Goal: Navigation & Orientation: Understand site structure

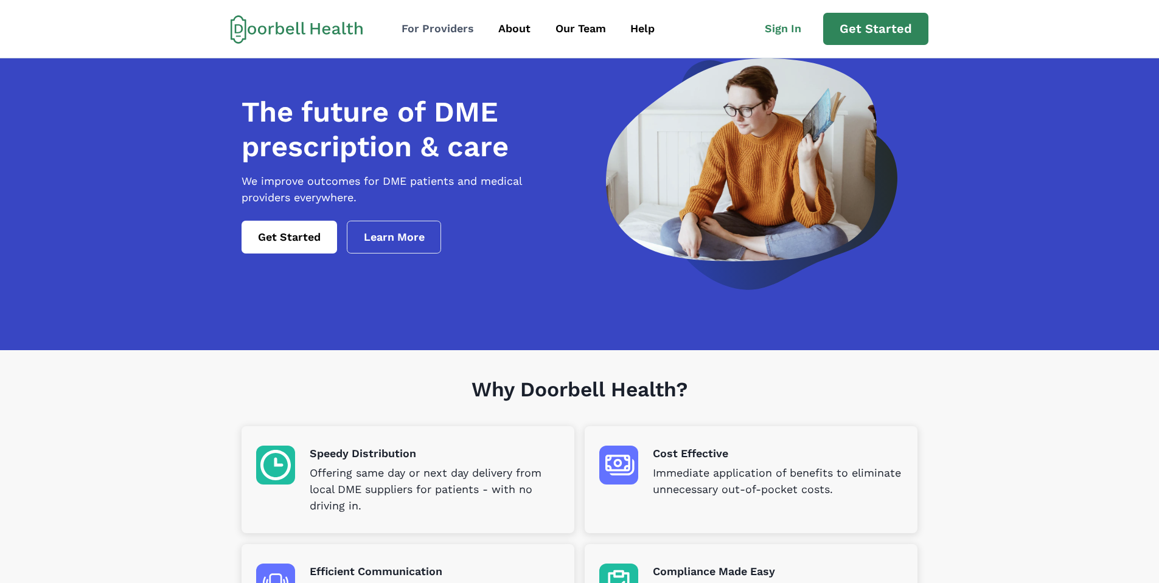
click at [469, 36] on div "For Providers" at bounding box center [437, 29] width 72 height 16
click at [466, 26] on div "For Providers" at bounding box center [437, 29] width 72 height 16
click at [524, 32] on div "About" at bounding box center [514, 29] width 32 height 16
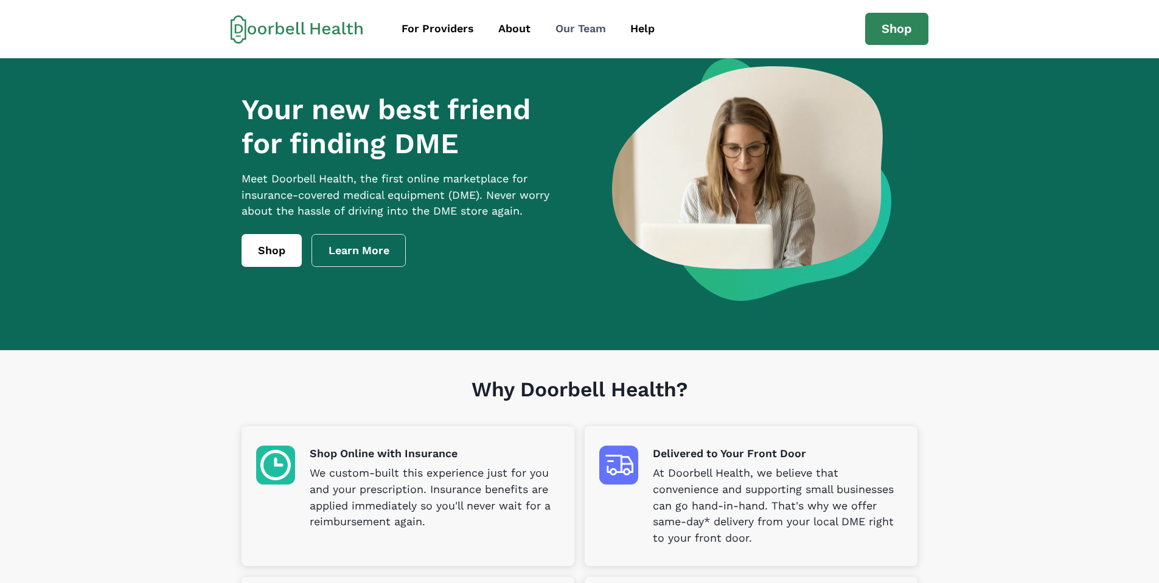
click at [576, 35] on div "Our Team" at bounding box center [580, 29] width 50 height 16
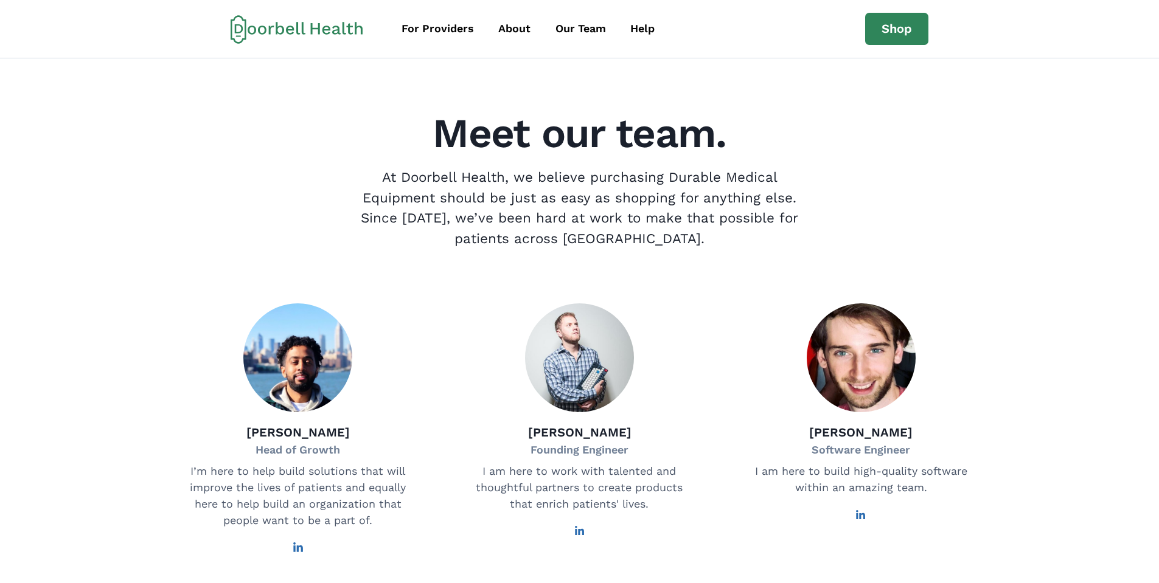
click at [248, 26] on icon at bounding box center [297, 29] width 133 height 29
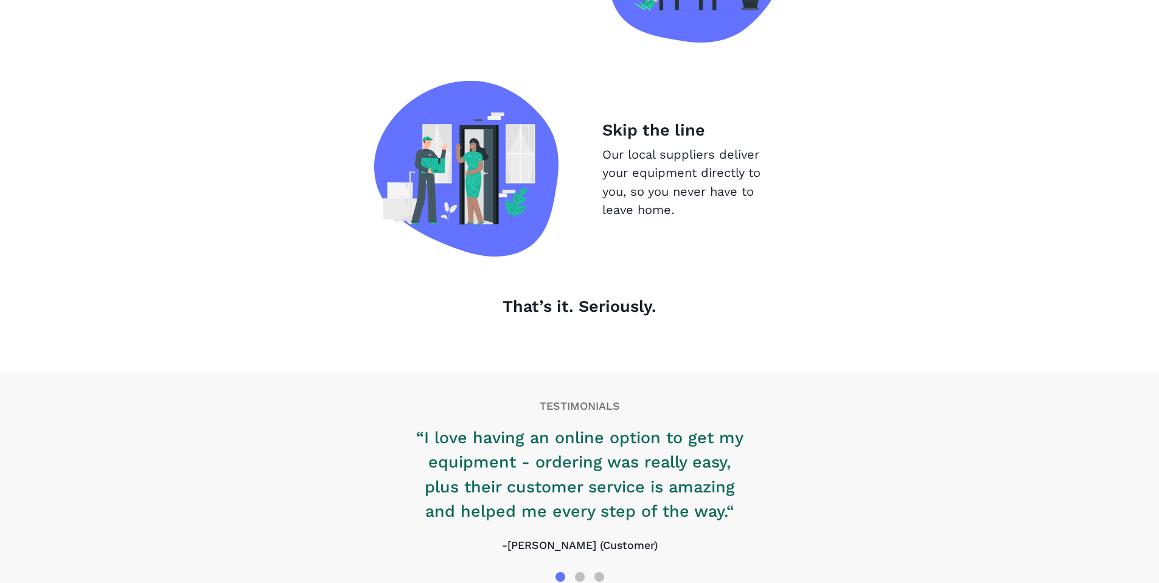
scroll to position [1286, 0]
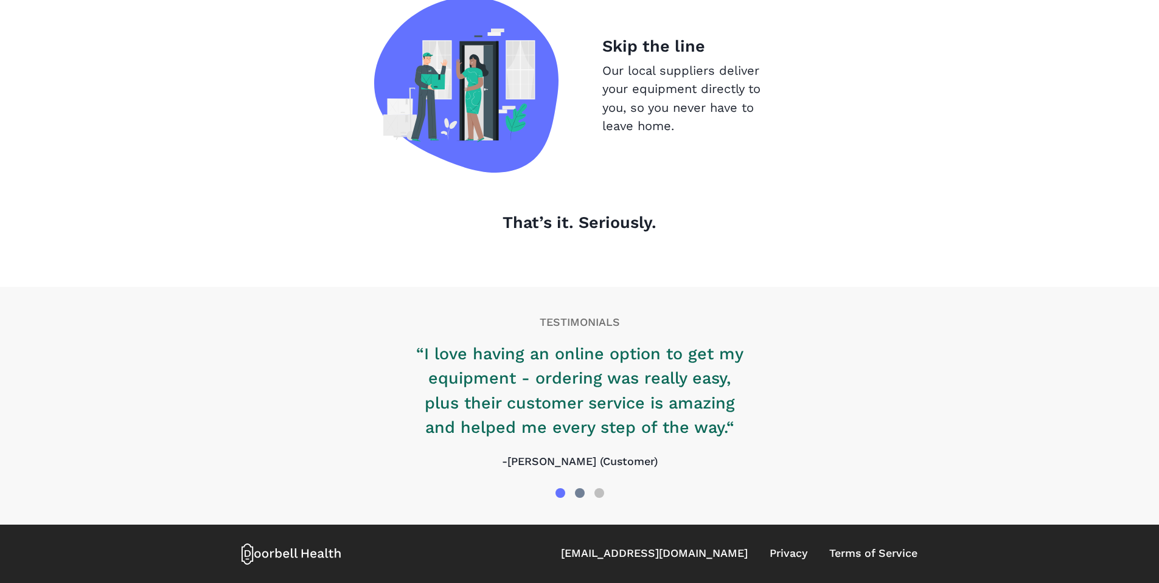
click at [578, 493] on div at bounding box center [580, 493] width 10 height 10
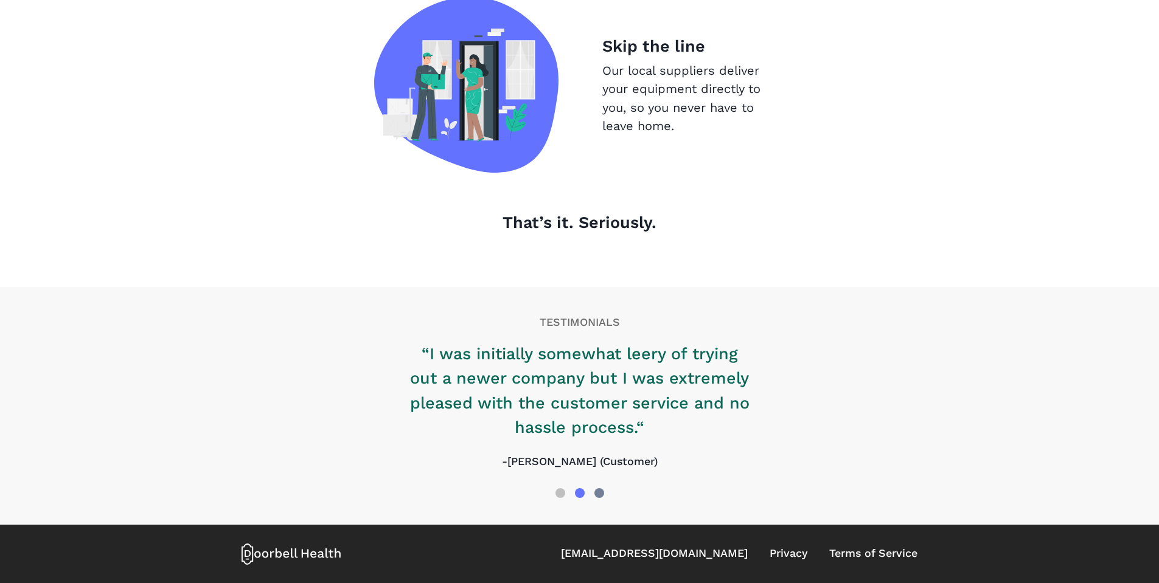
click at [595, 491] on div at bounding box center [599, 493] width 10 height 10
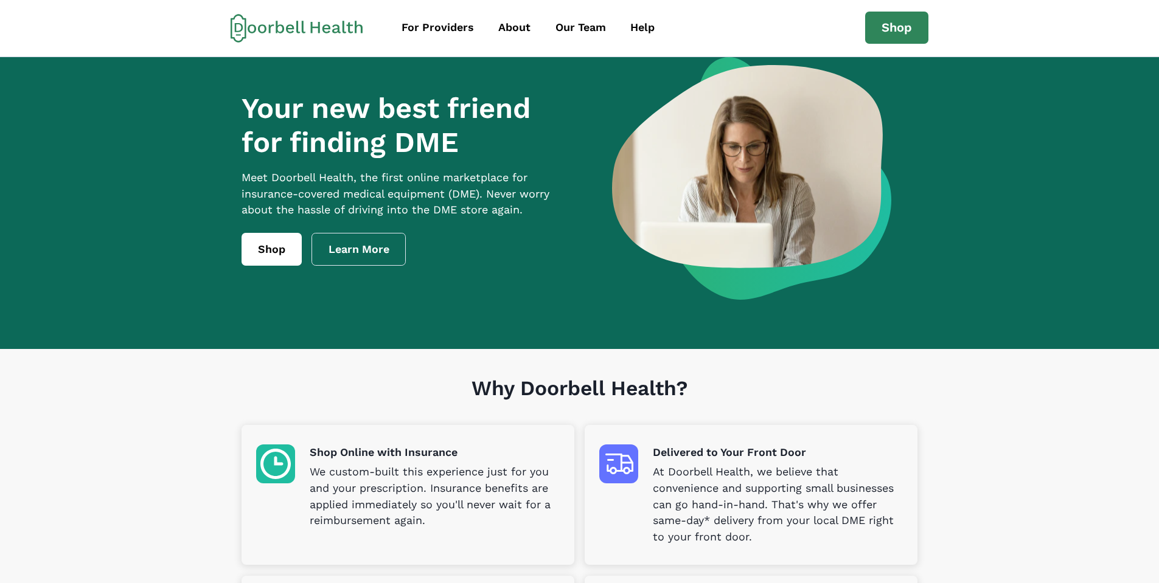
scroll to position [0, 0]
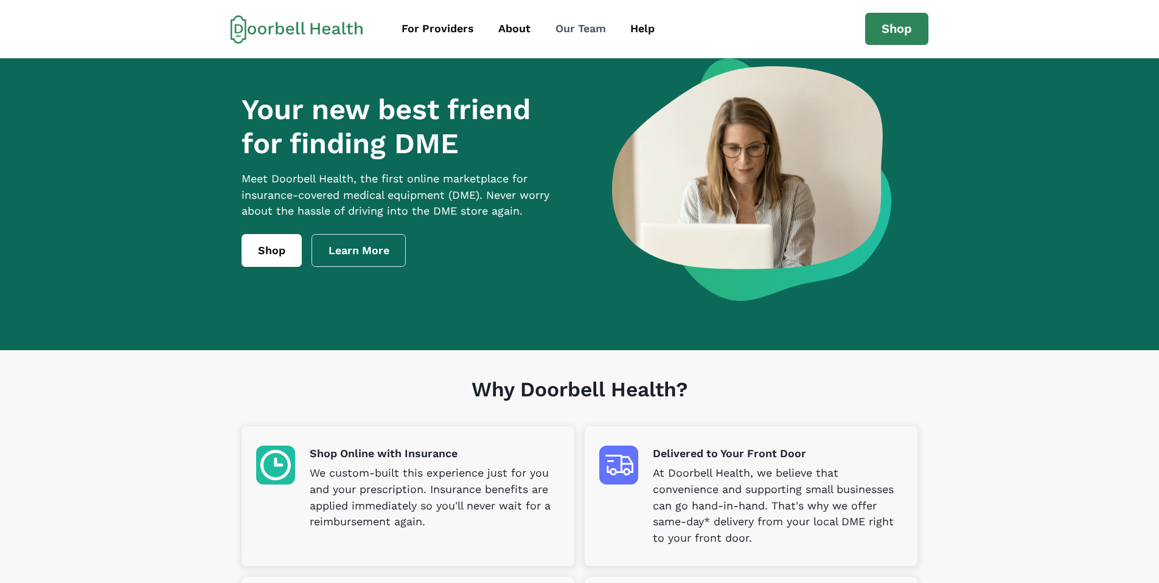
click at [568, 28] on div "Our Team" at bounding box center [580, 29] width 50 height 16
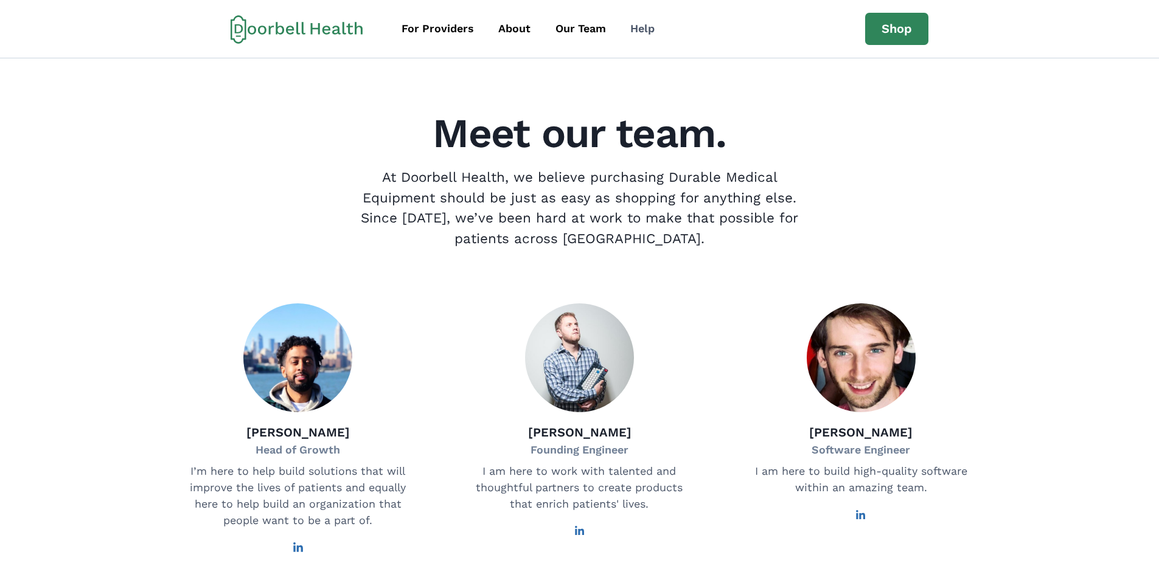
click at [648, 30] on div "Help" at bounding box center [642, 29] width 24 height 16
click at [520, 24] on div "About" at bounding box center [514, 29] width 32 height 16
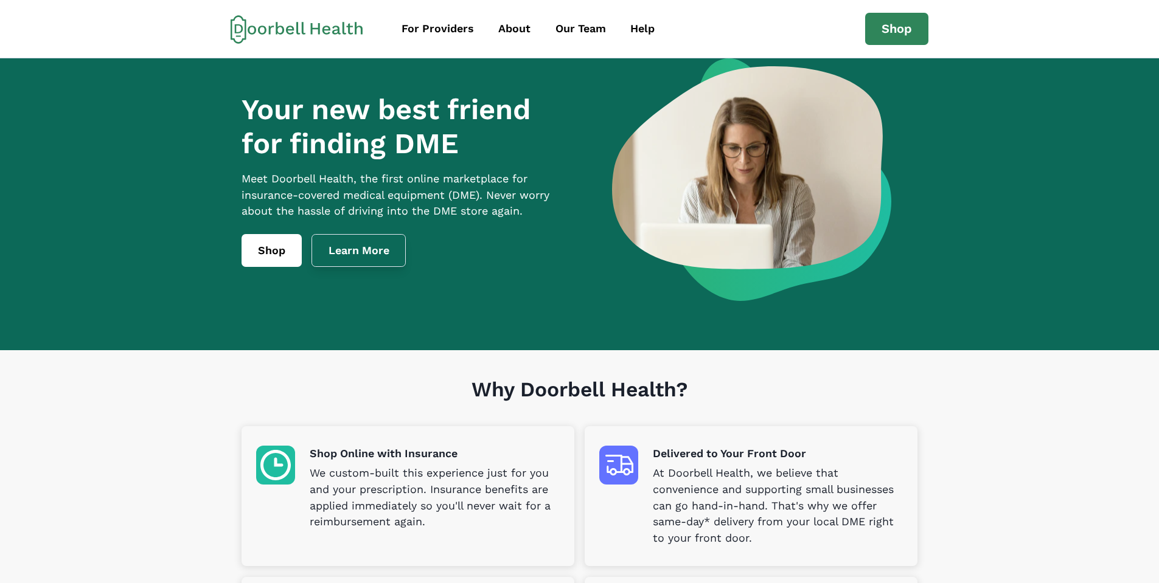
click at [378, 262] on link "Learn More" at bounding box center [358, 250] width 95 height 33
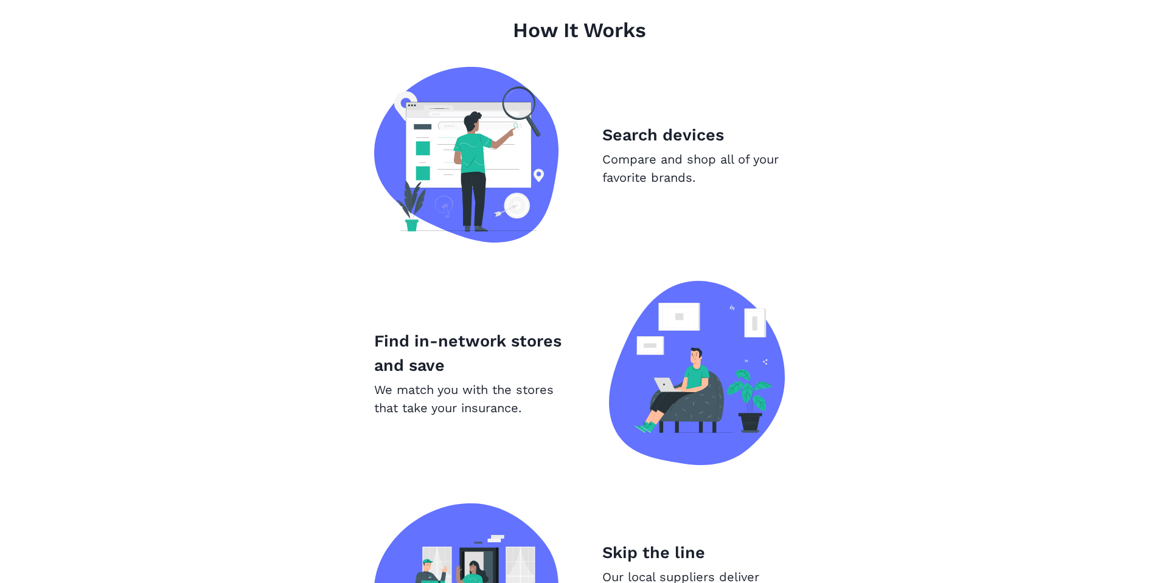
scroll to position [1019, 0]
